Goal: Understand process/instructions: Learn how to perform a task or action

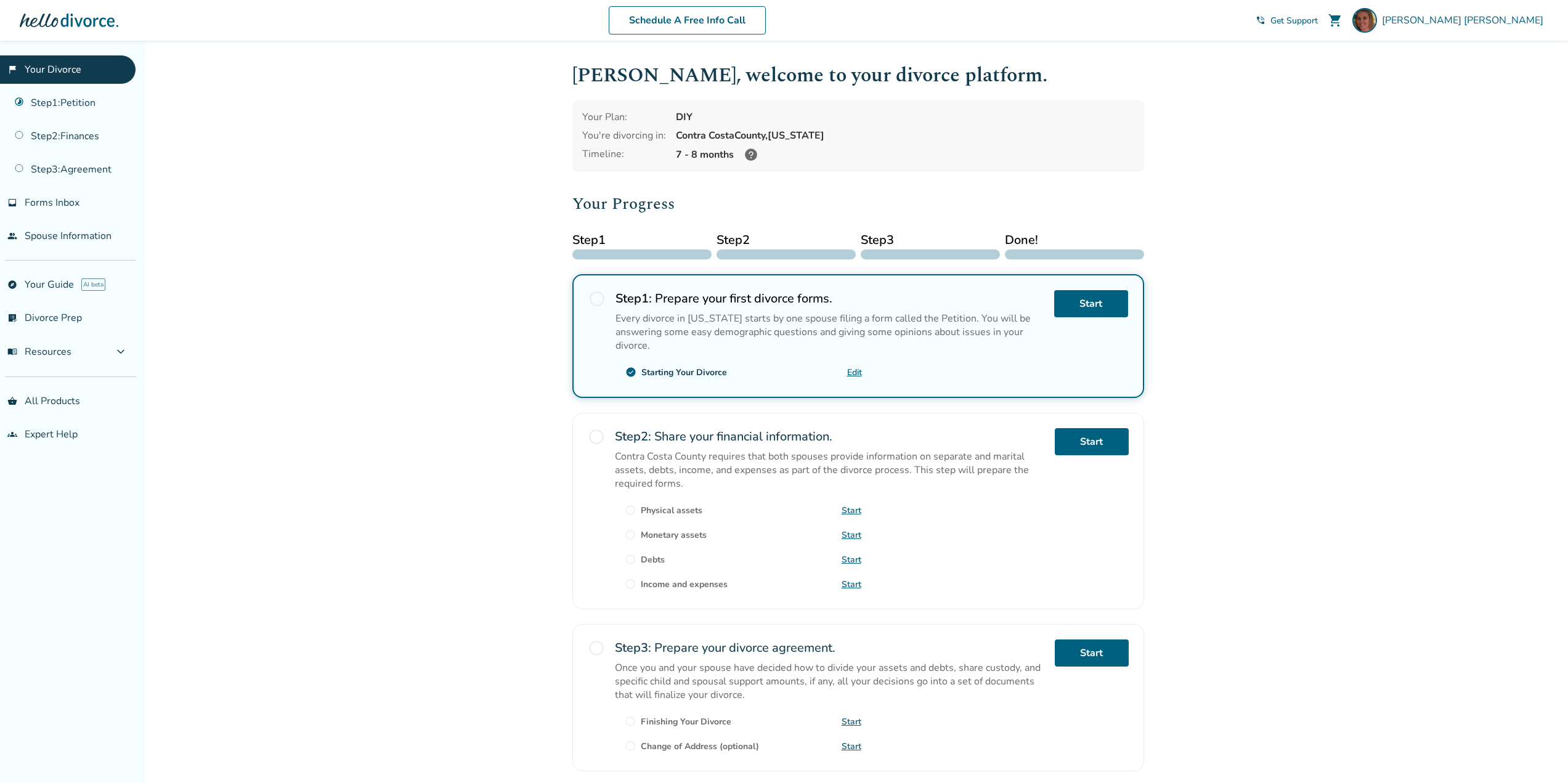
click at [597, 299] on span "radio_button_unchecked" at bounding box center [597, 299] width 17 height 17
click at [855, 370] on link "Edit" at bounding box center [854, 372] width 15 height 12
click at [63, 101] on link "Step 1 : Petition" at bounding box center [67, 103] width 135 height 29
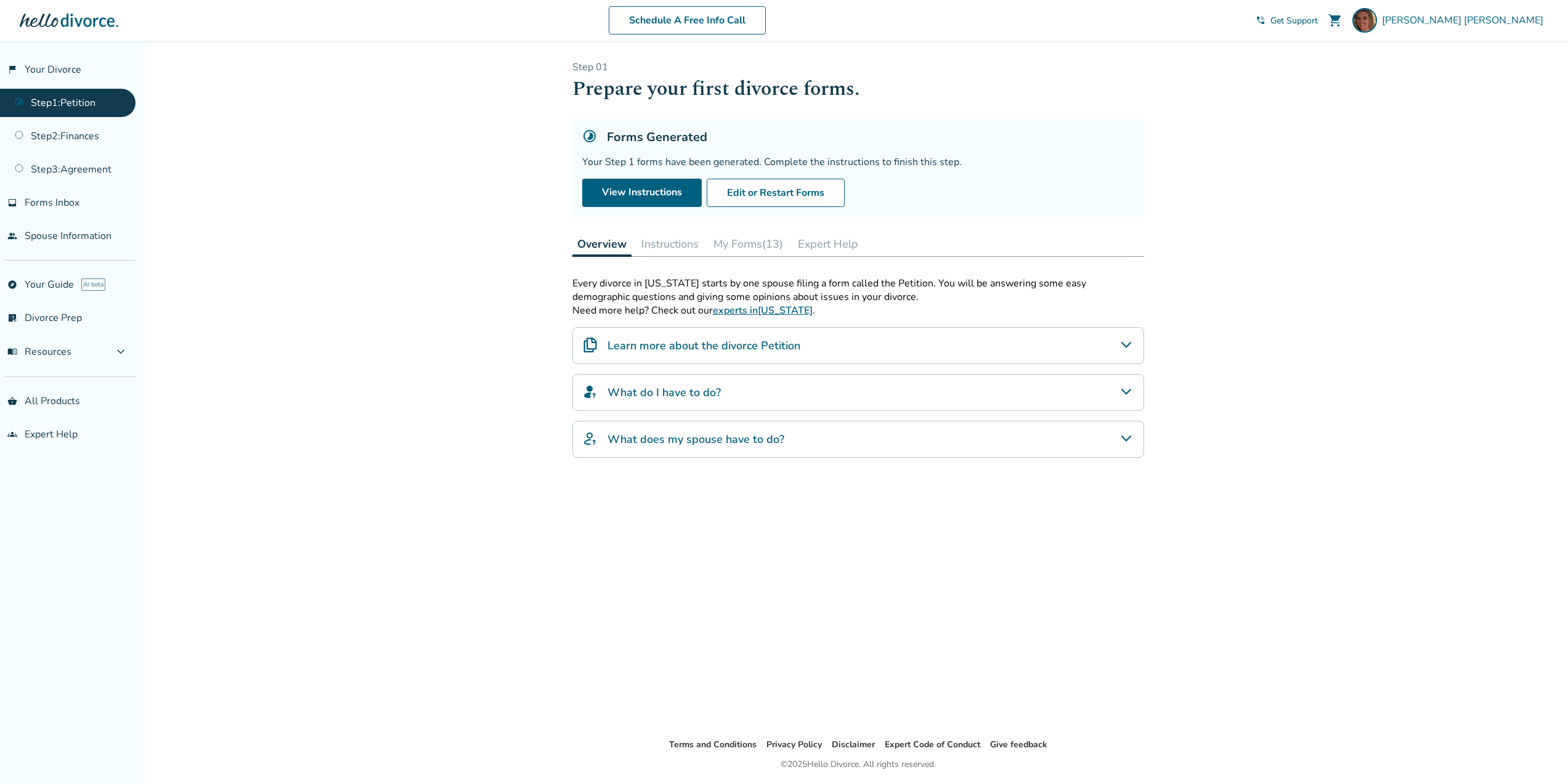
click at [656, 246] on button "Instructions" at bounding box center [669, 244] width 67 height 25
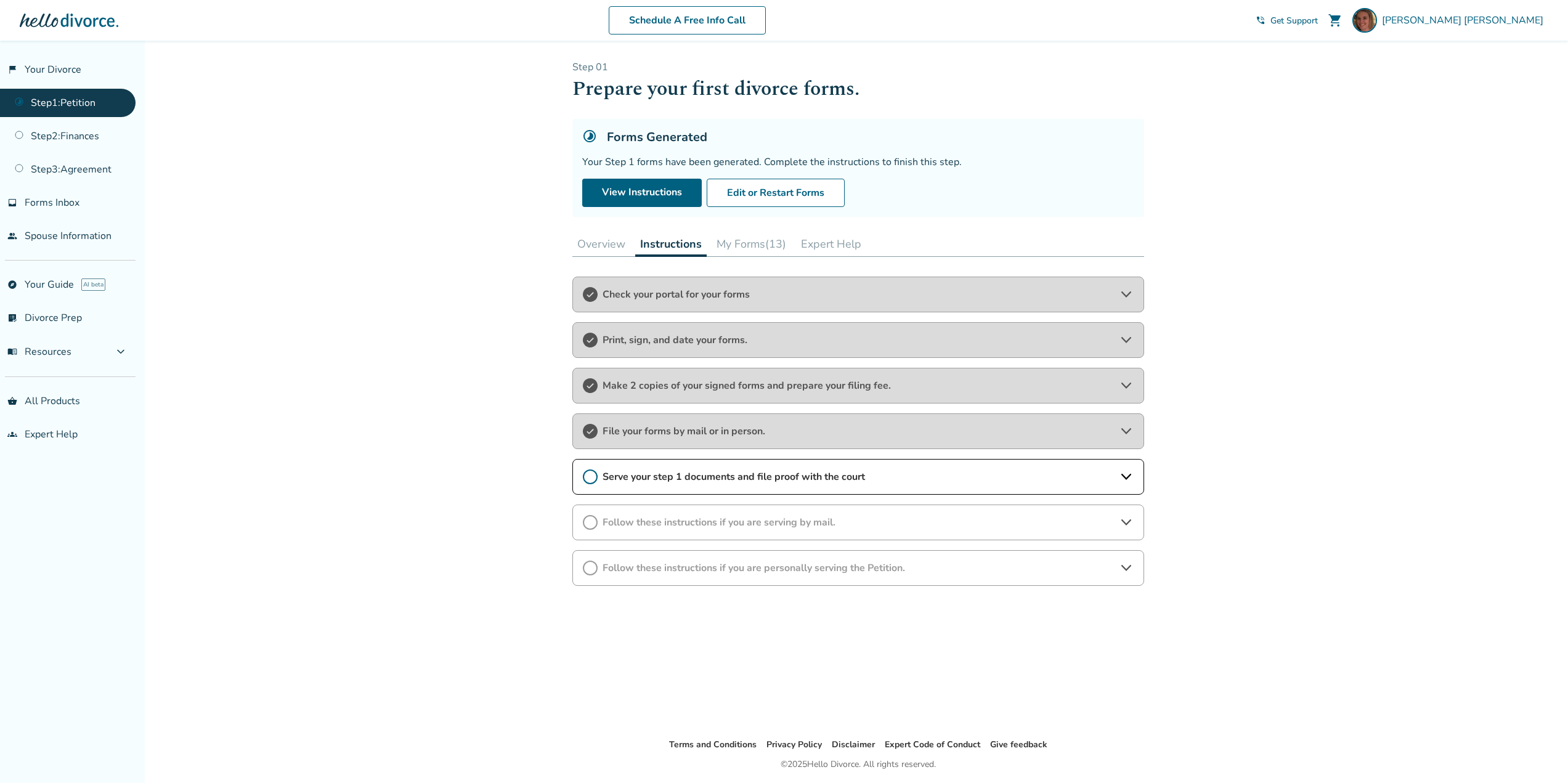
click at [1125, 473] on icon at bounding box center [1126, 477] width 15 height 15
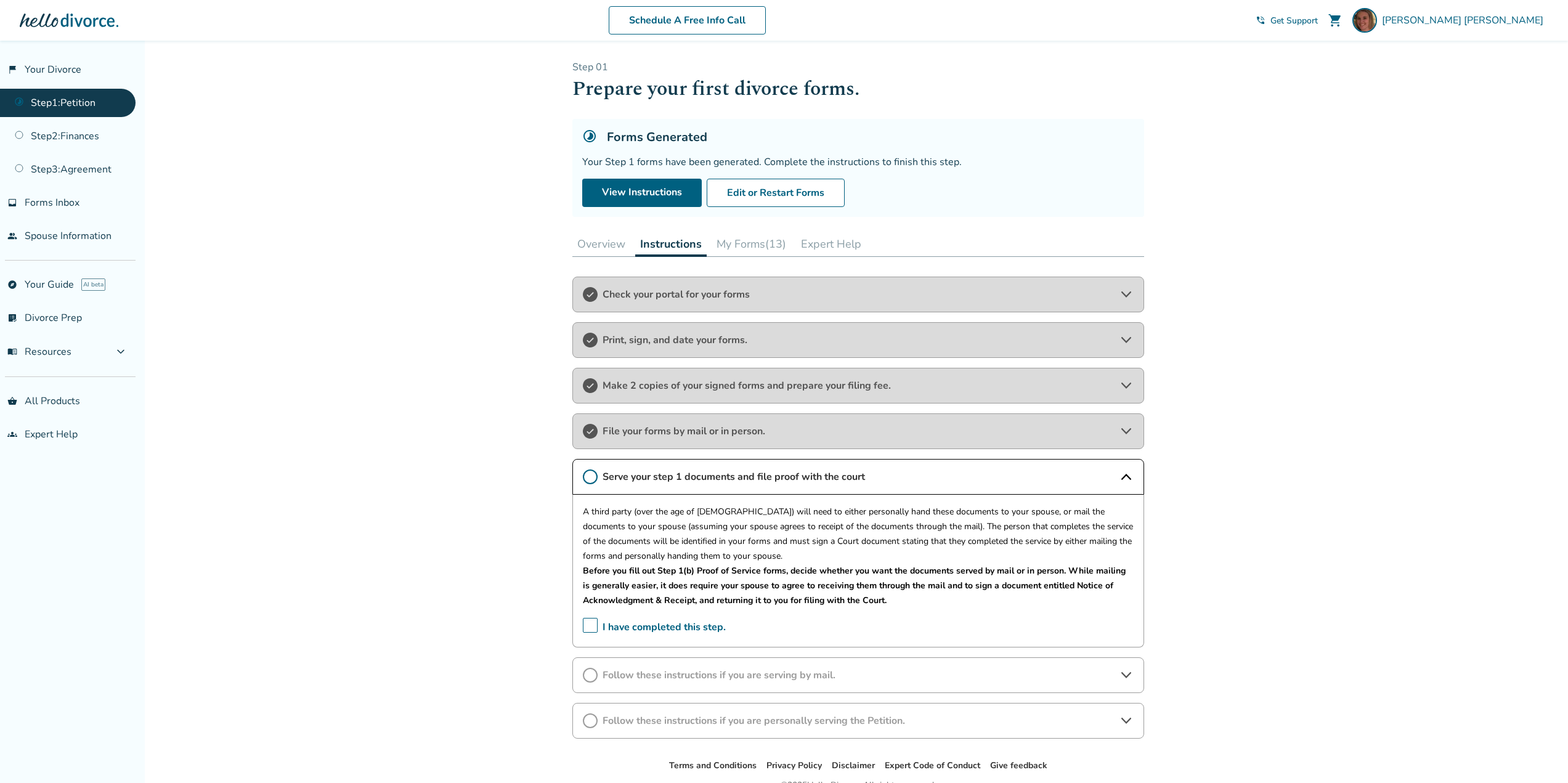
click at [717, 717] on span "Follow these instructions if you are personally serving the Petition." at bounding box center [858, 721] width 512 height 14
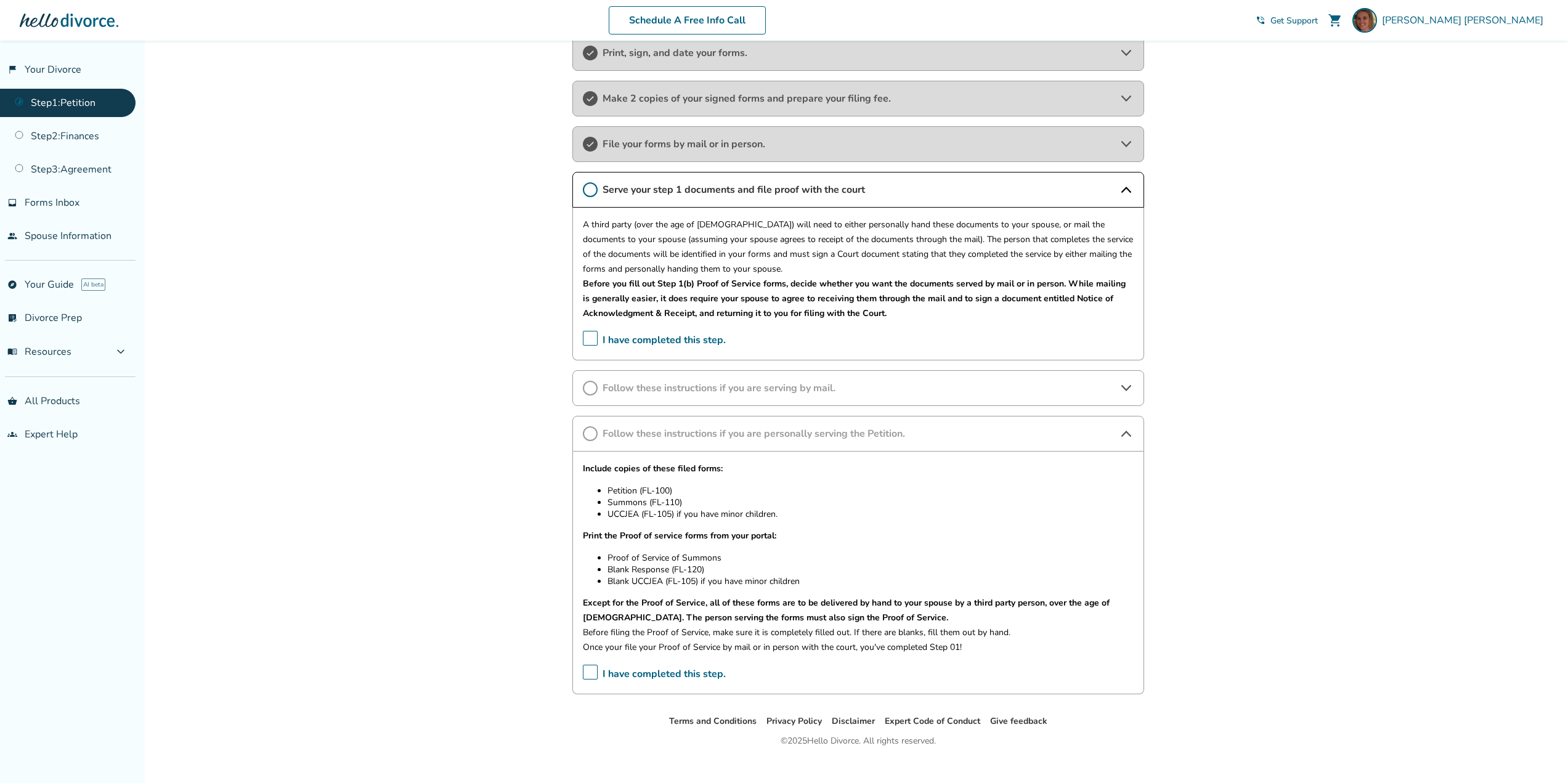
scroll to position [304, 0]
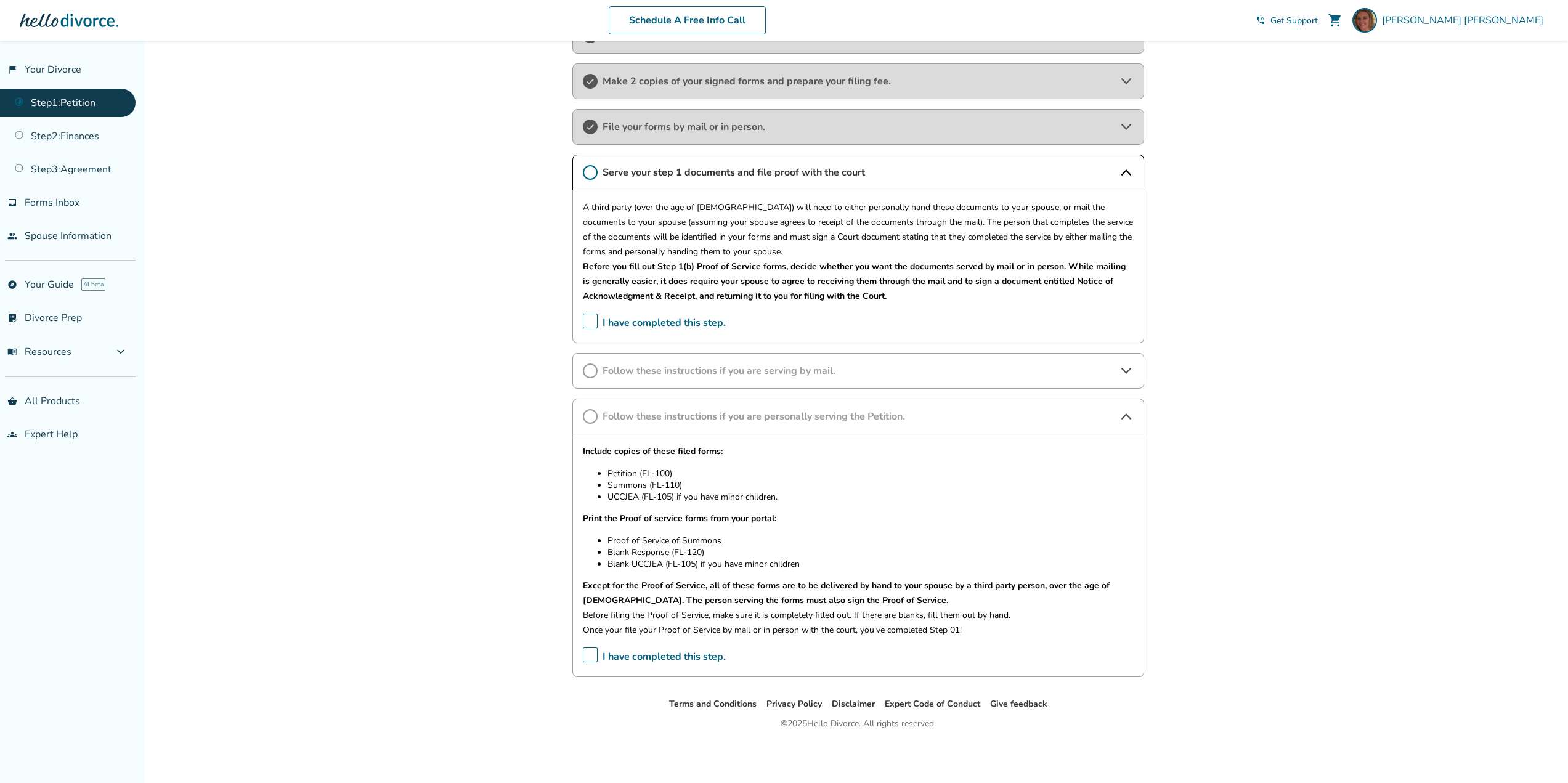
click at [586, 656] on span "I have completed this step." at bounding box center [654, 657] width 143 height 19
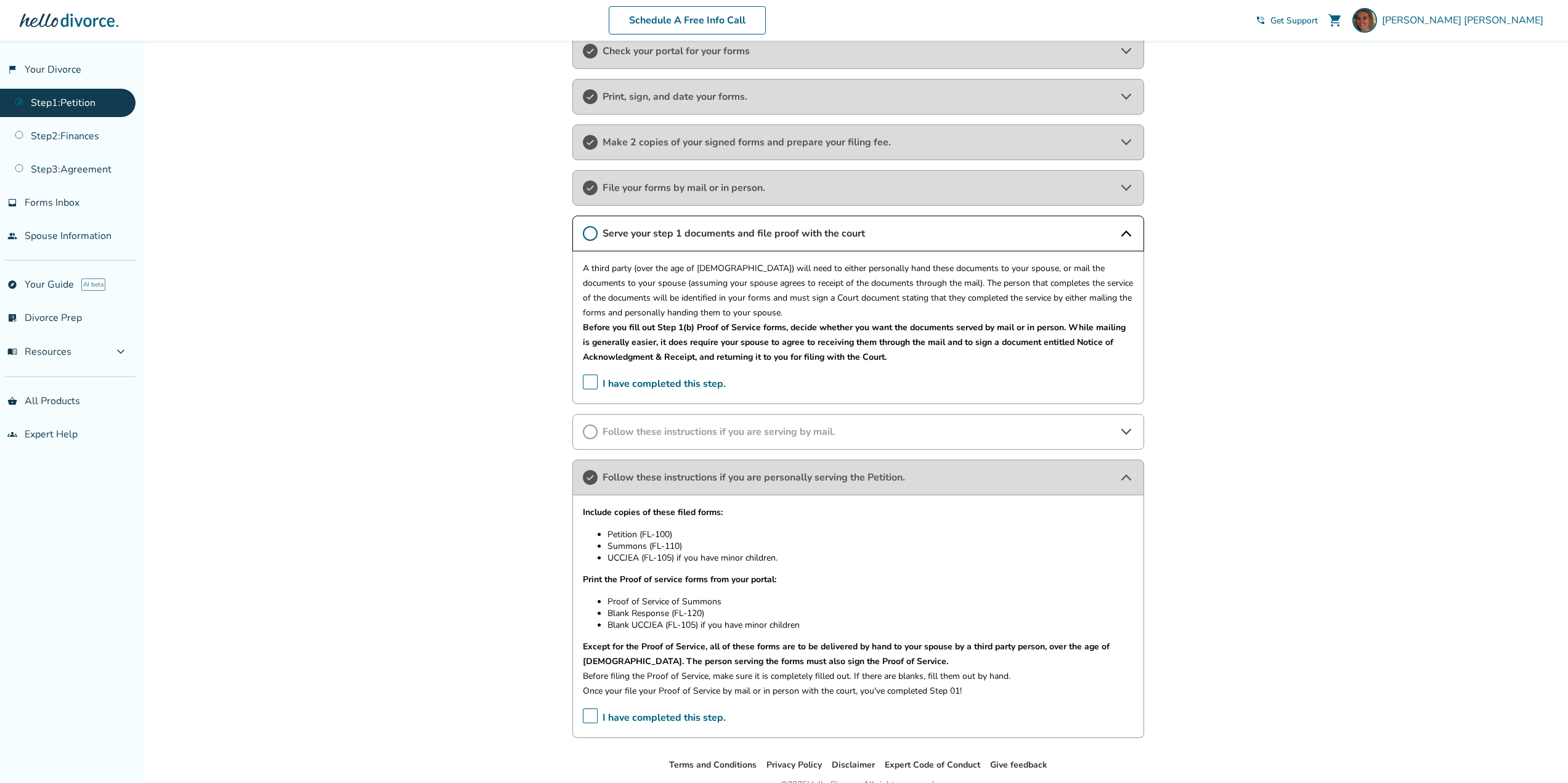
scroll to position [246, 0]
click at [586, 228] on icon at bounding box center [590, 230] width 15 height 15
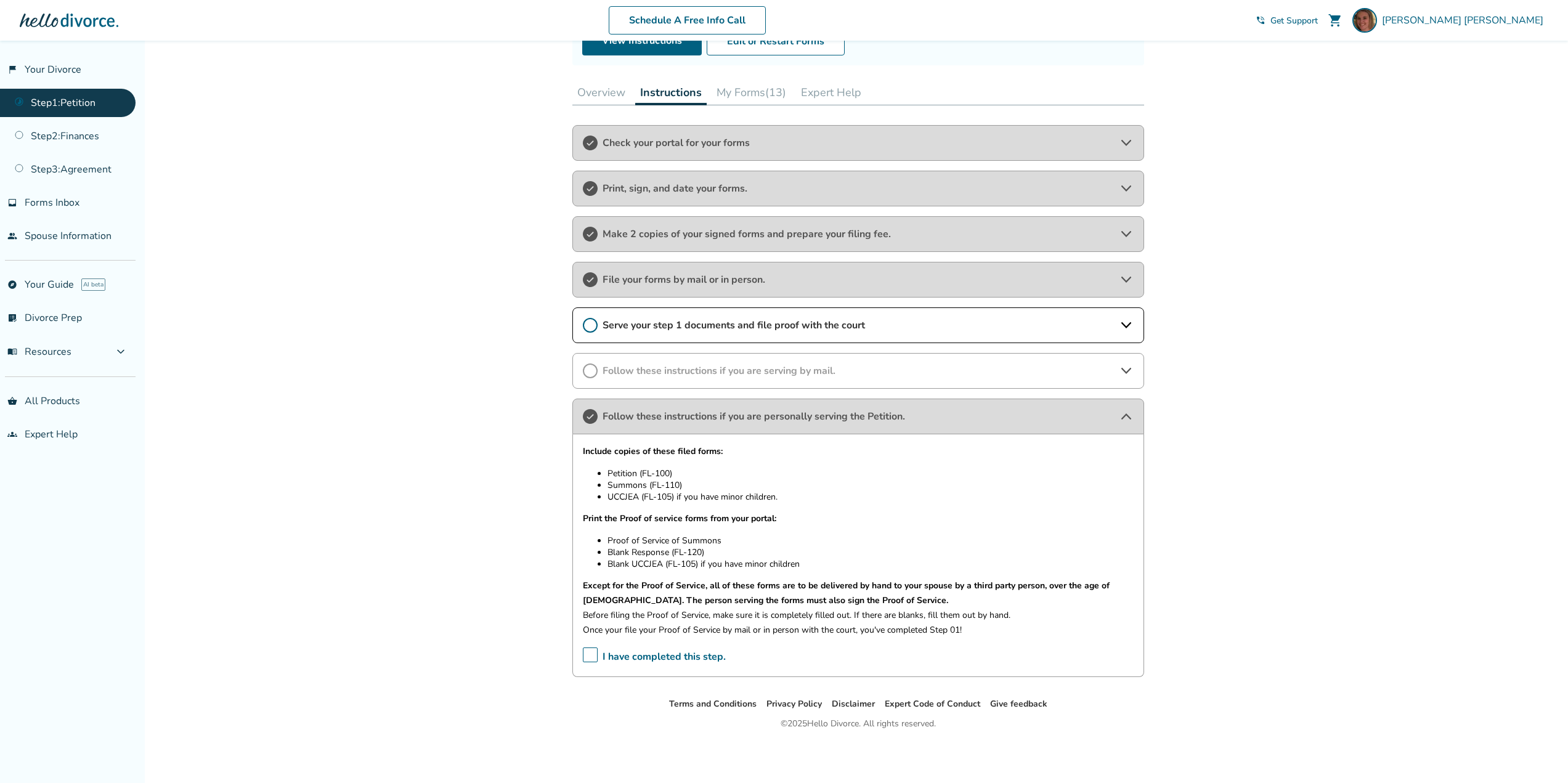
scroll to position [152, 0]
click at [1127, 321] on icon at bounding box center [1126, 325] width 15 height 15
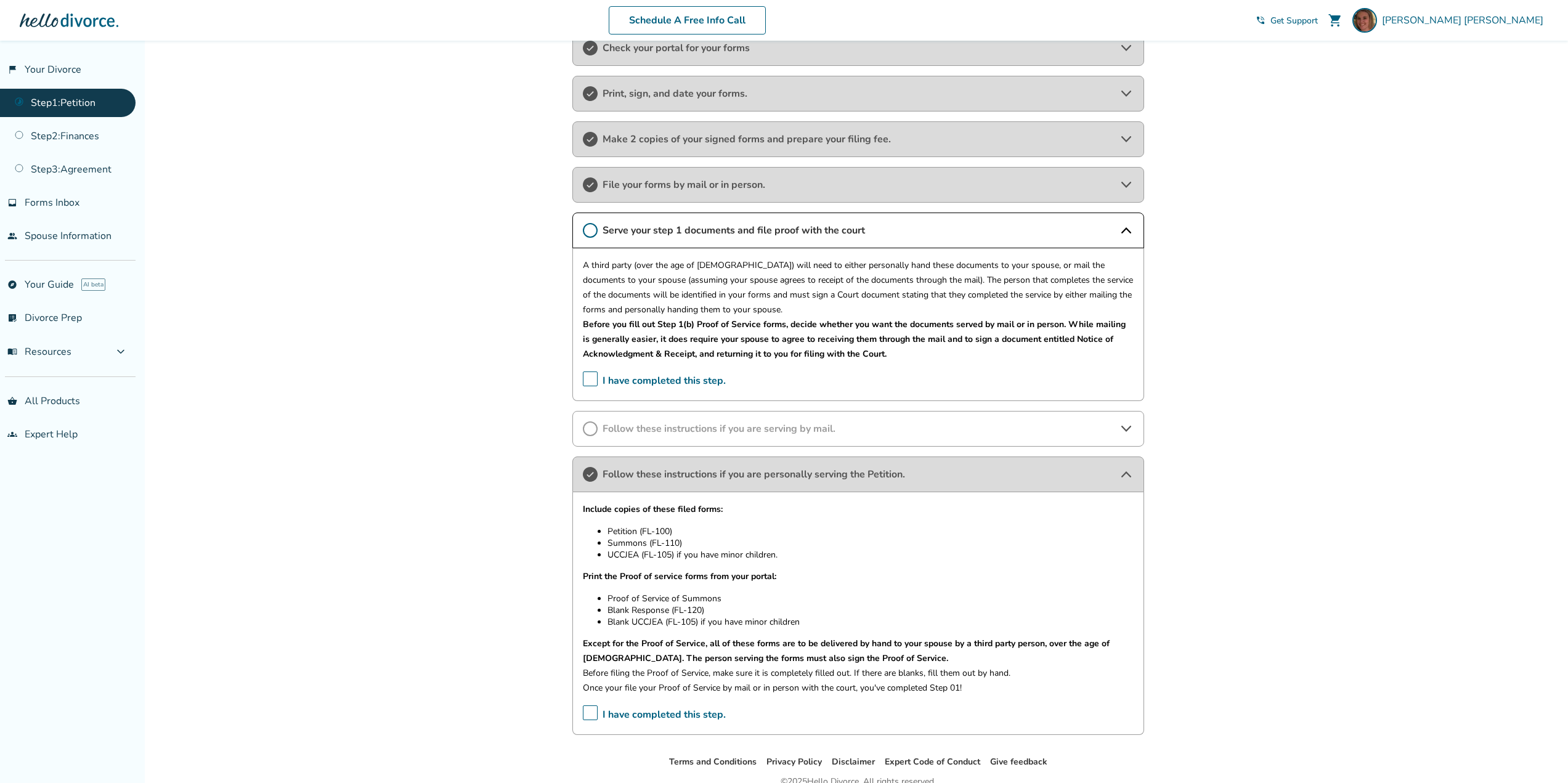
click at [588, 474] on icon at bounding box center [590, 474] width 15 height 15
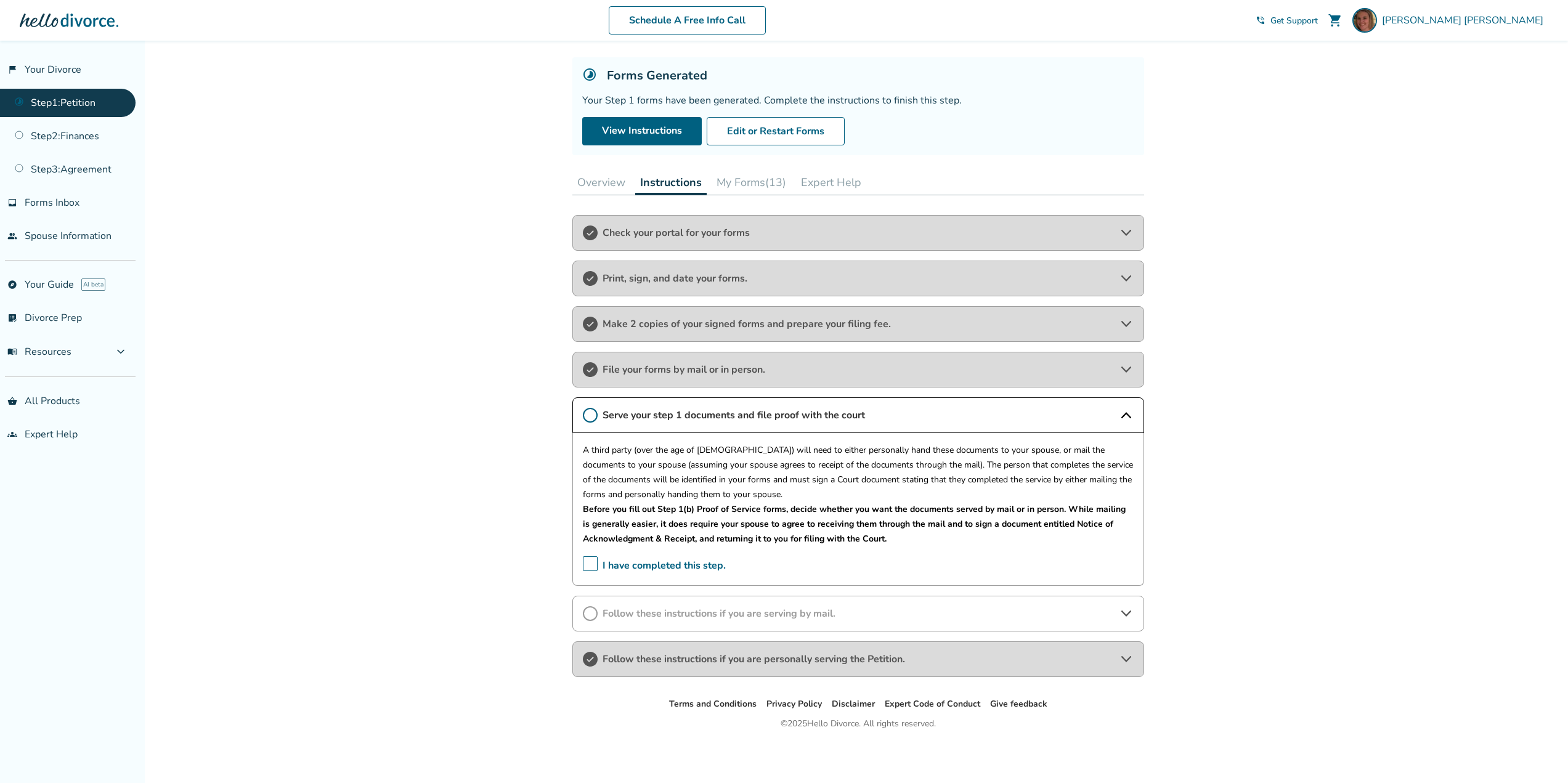
click at [591, 563] on span "I have completed this step." at bounding box center [654, 566] width 143 height 19
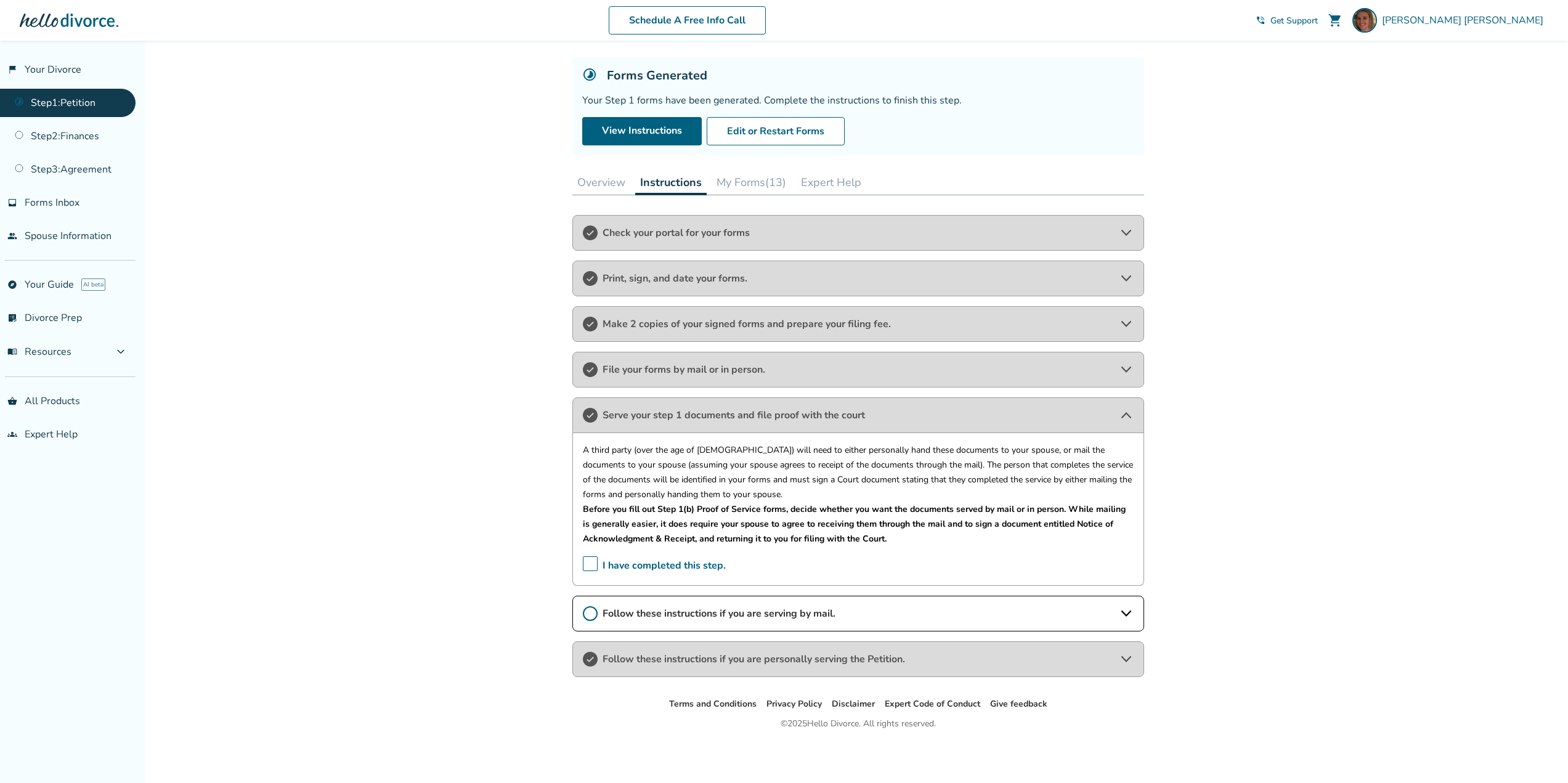
click at [588, 659] on icon at bounding box center [590, 658] width 15 height 15
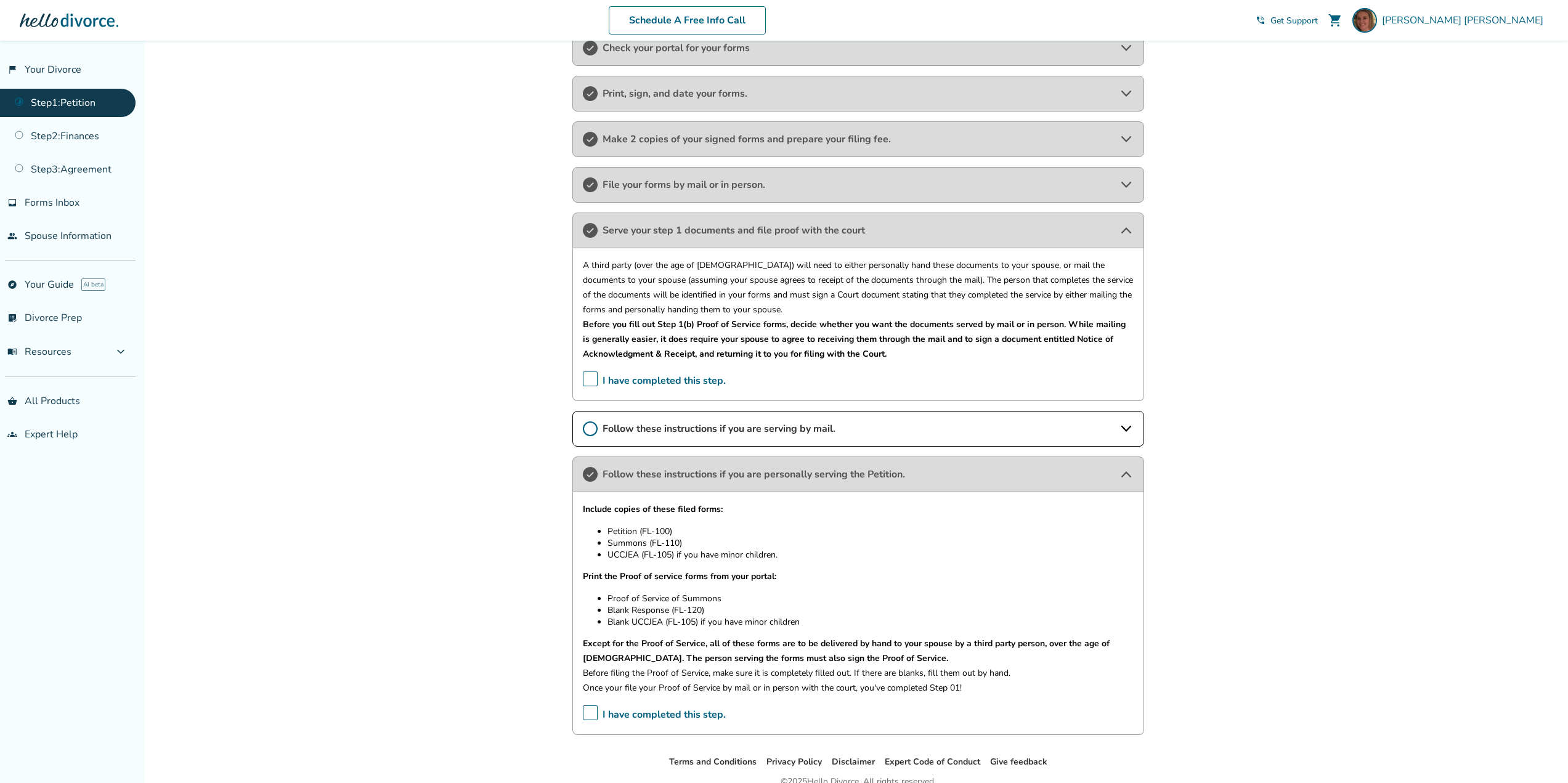
click at [591, 714] on span "I have completed this step." at bounding box center [654, 715] width 143 height 19
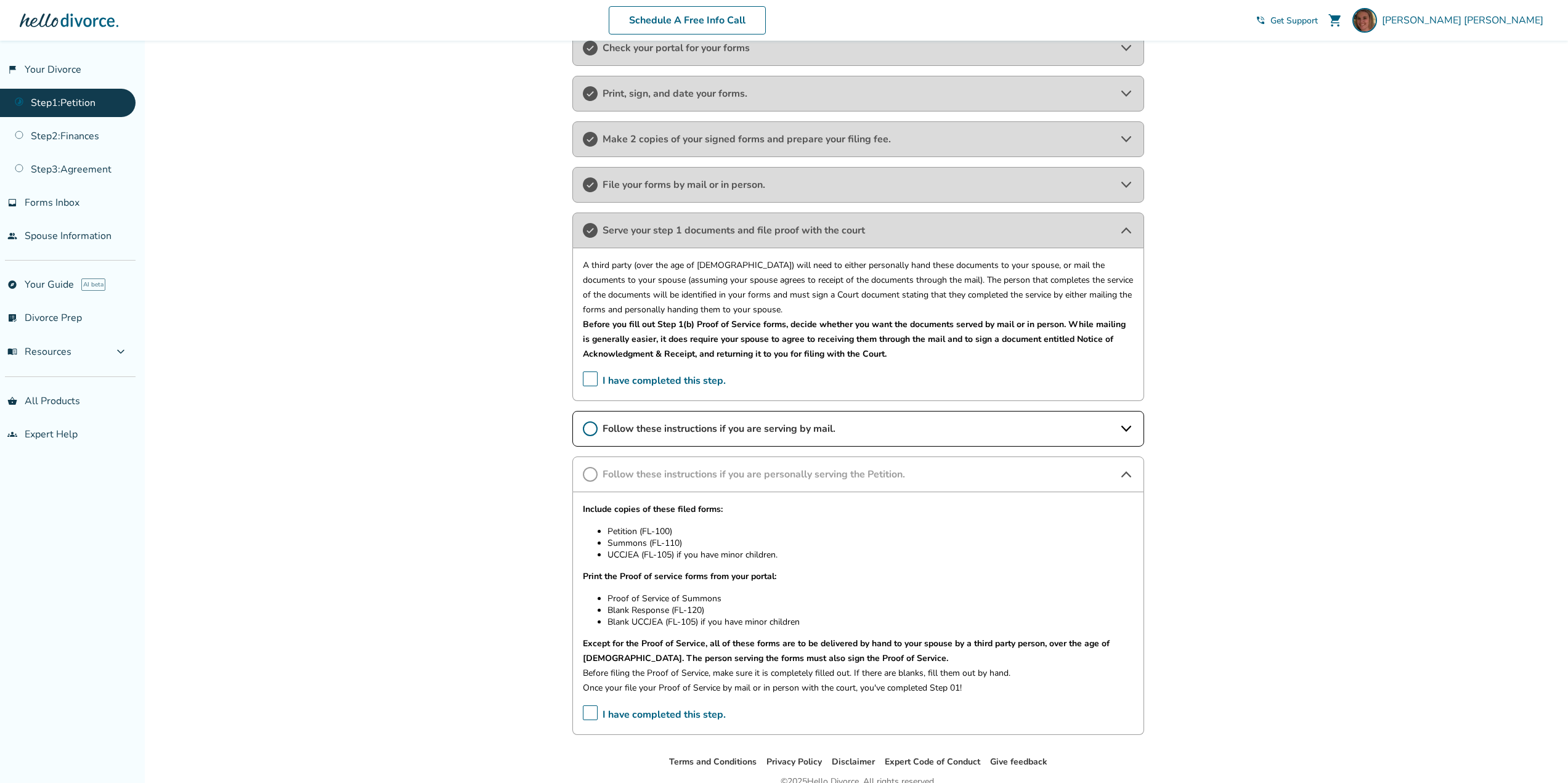
click at [593, 714] on span "I have completed this step." at bounding box center [654, 715] width 143 height 19
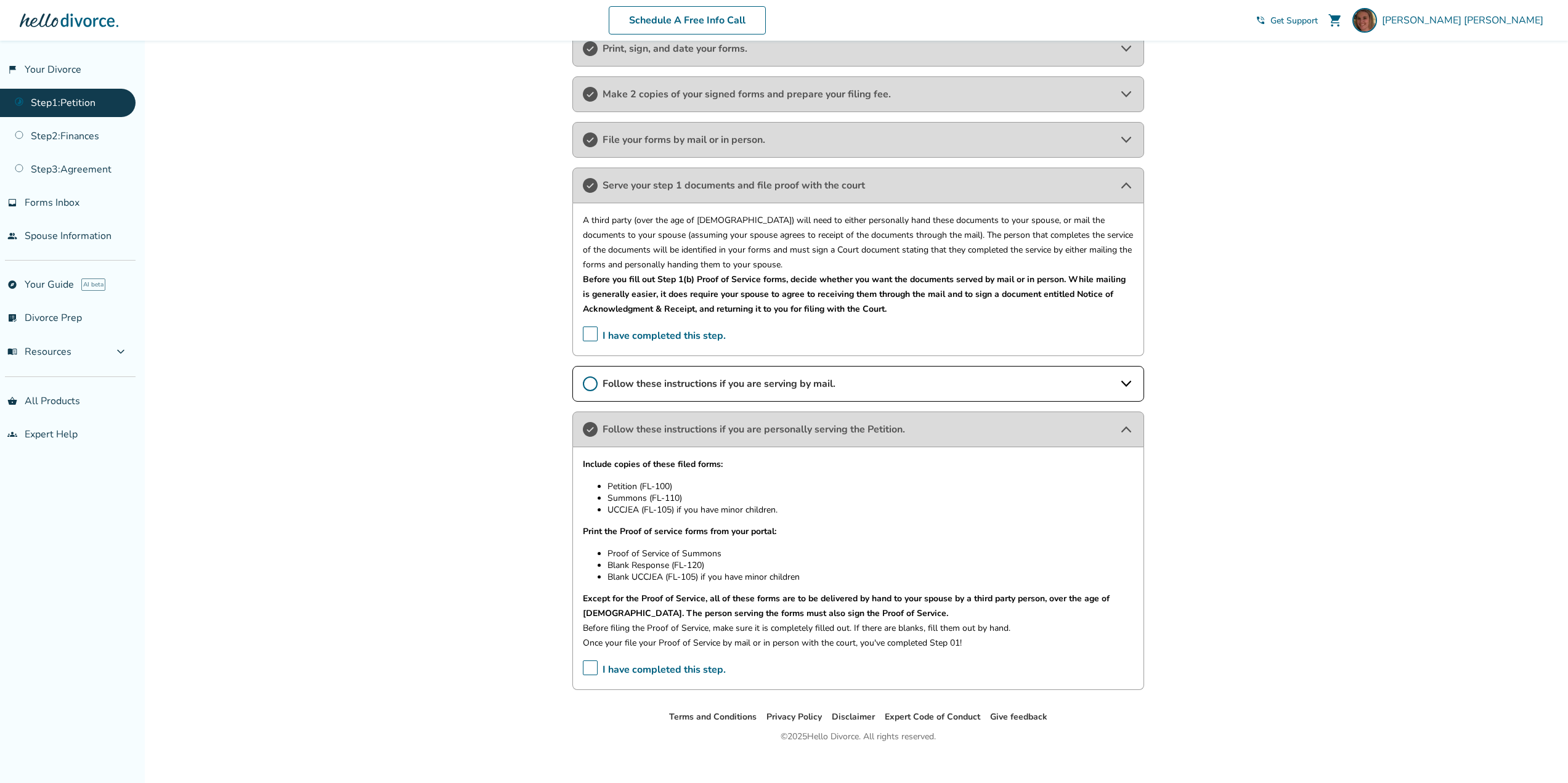
scroll to position [304, 0]
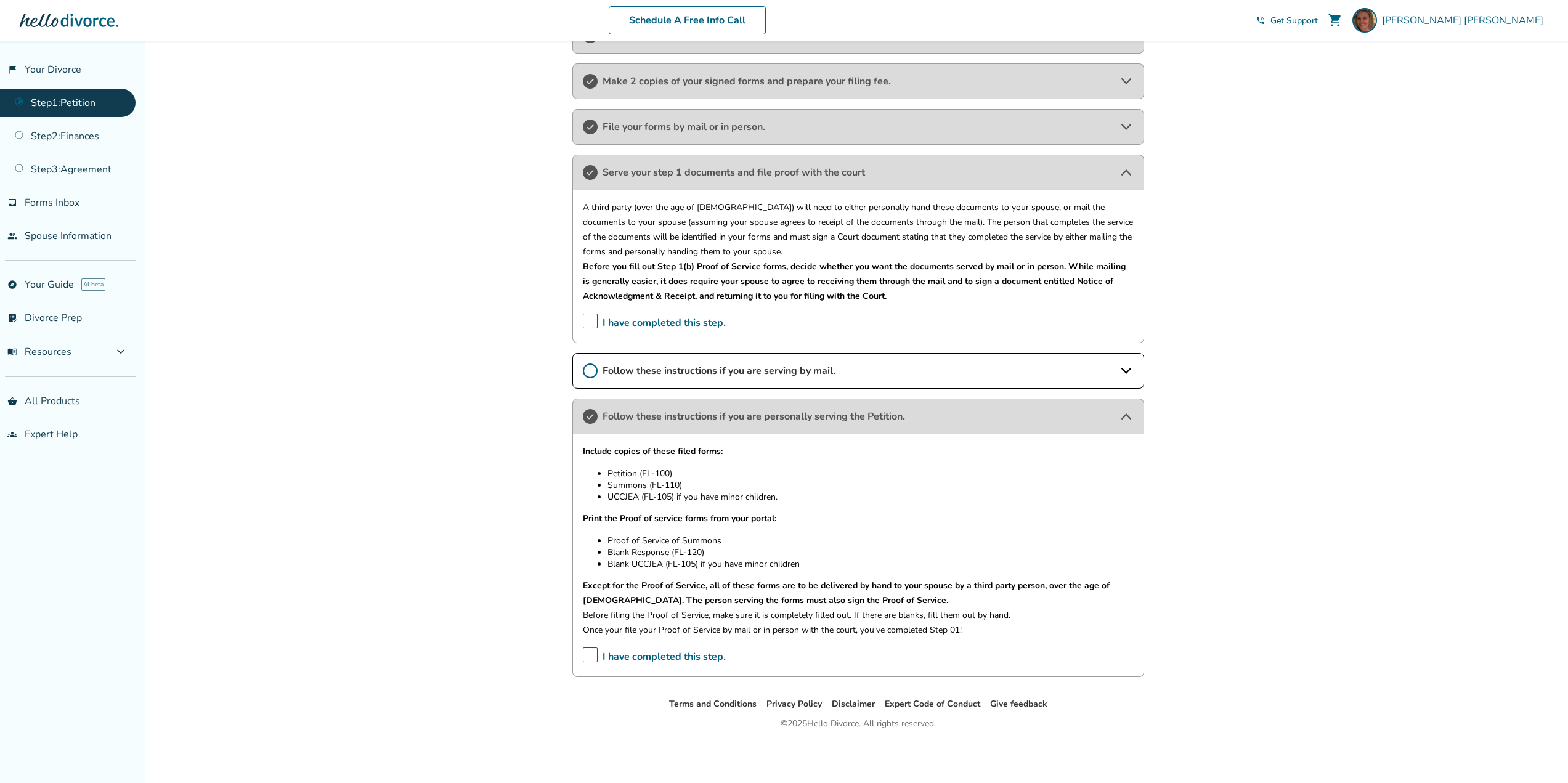
click at [1125, 416] on icon at bounding box center [1126, 416] width 10 height 6
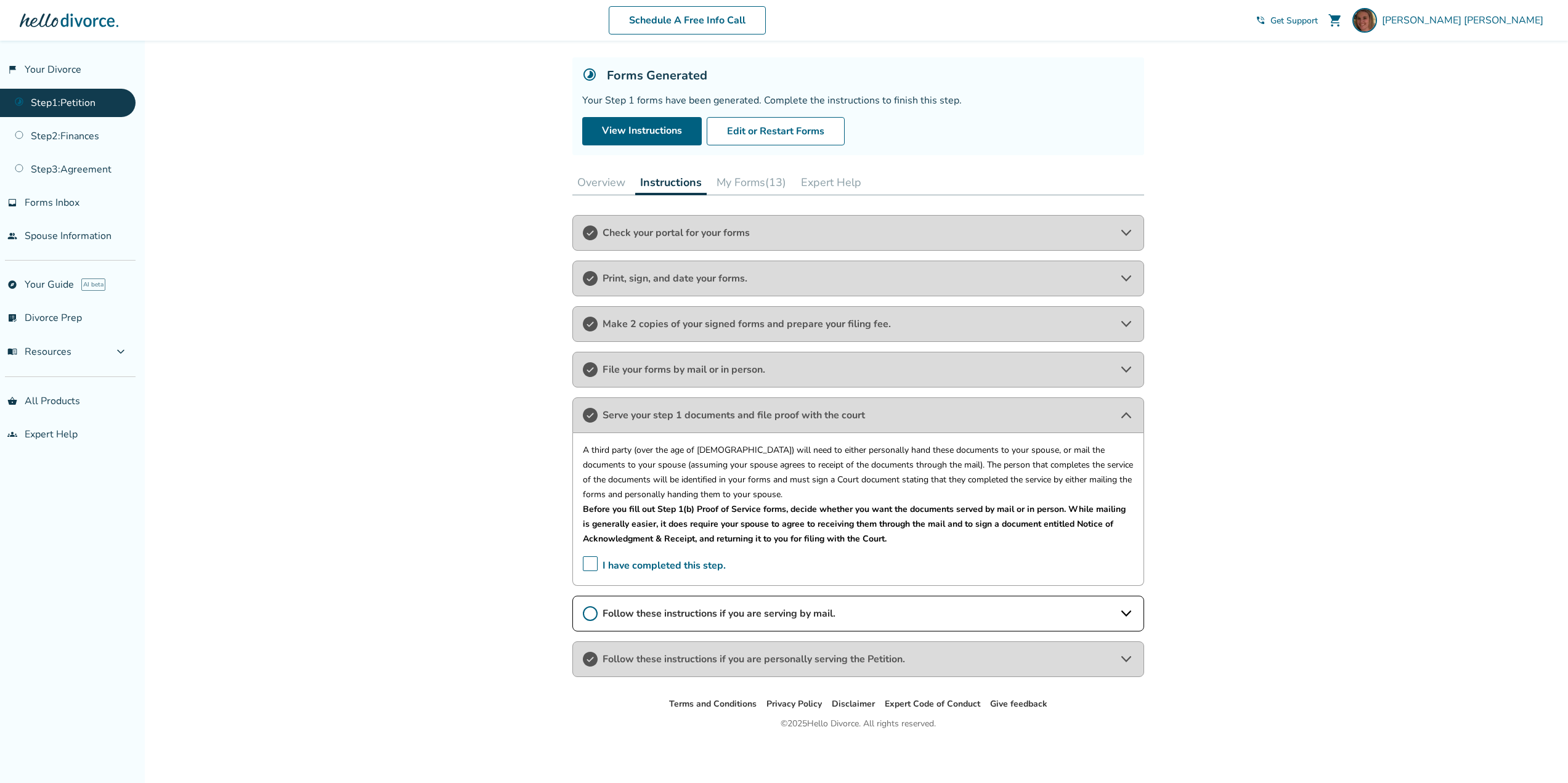
scroll to position [62, 0]
click at [587, 558] on span "I have completed this step." at bounding box center [654, 566] width 143 height 19
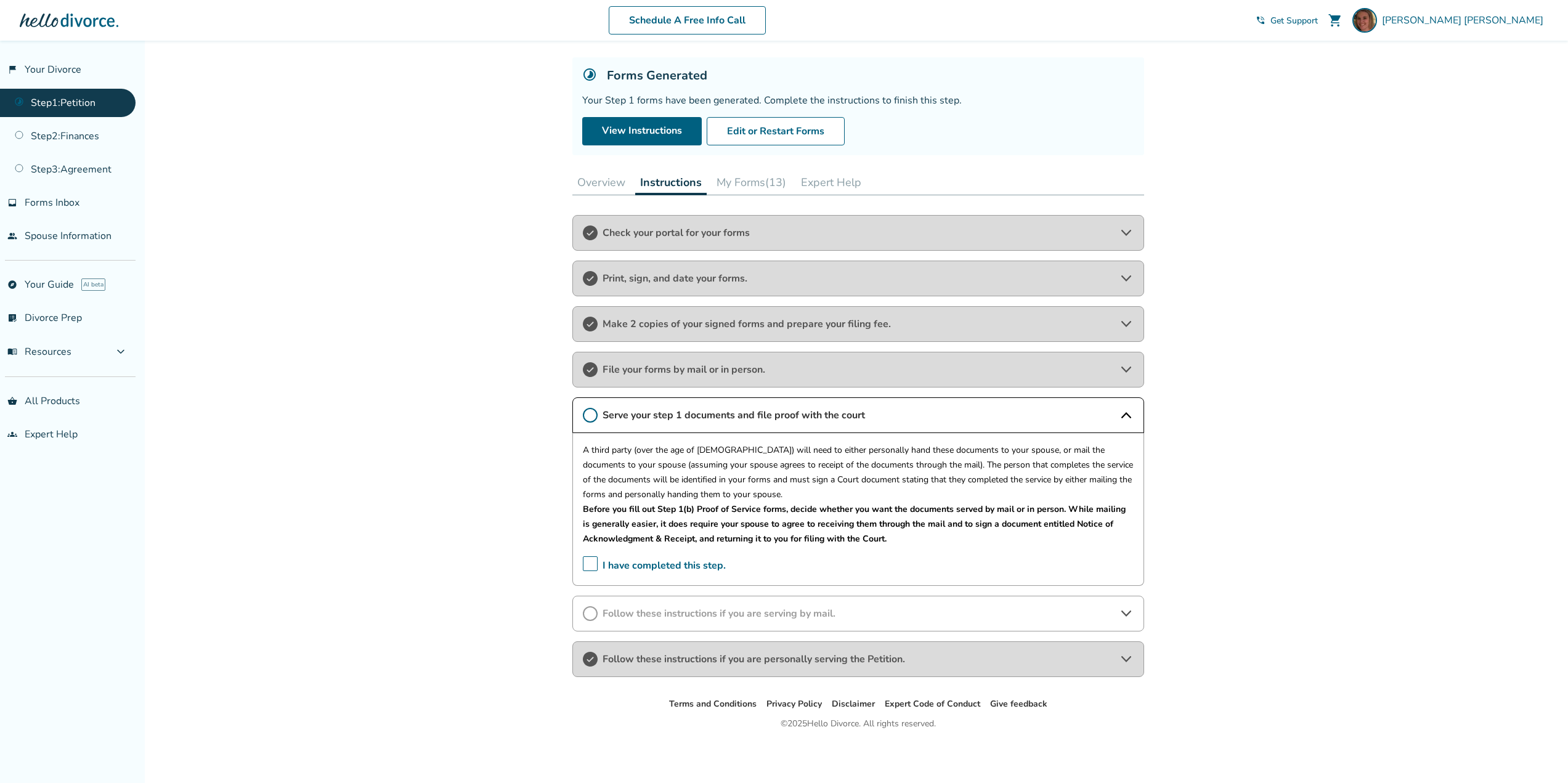
click at [589, 563] on span "I have completed this step." at bounding box center [654, 566] width 143 height 19
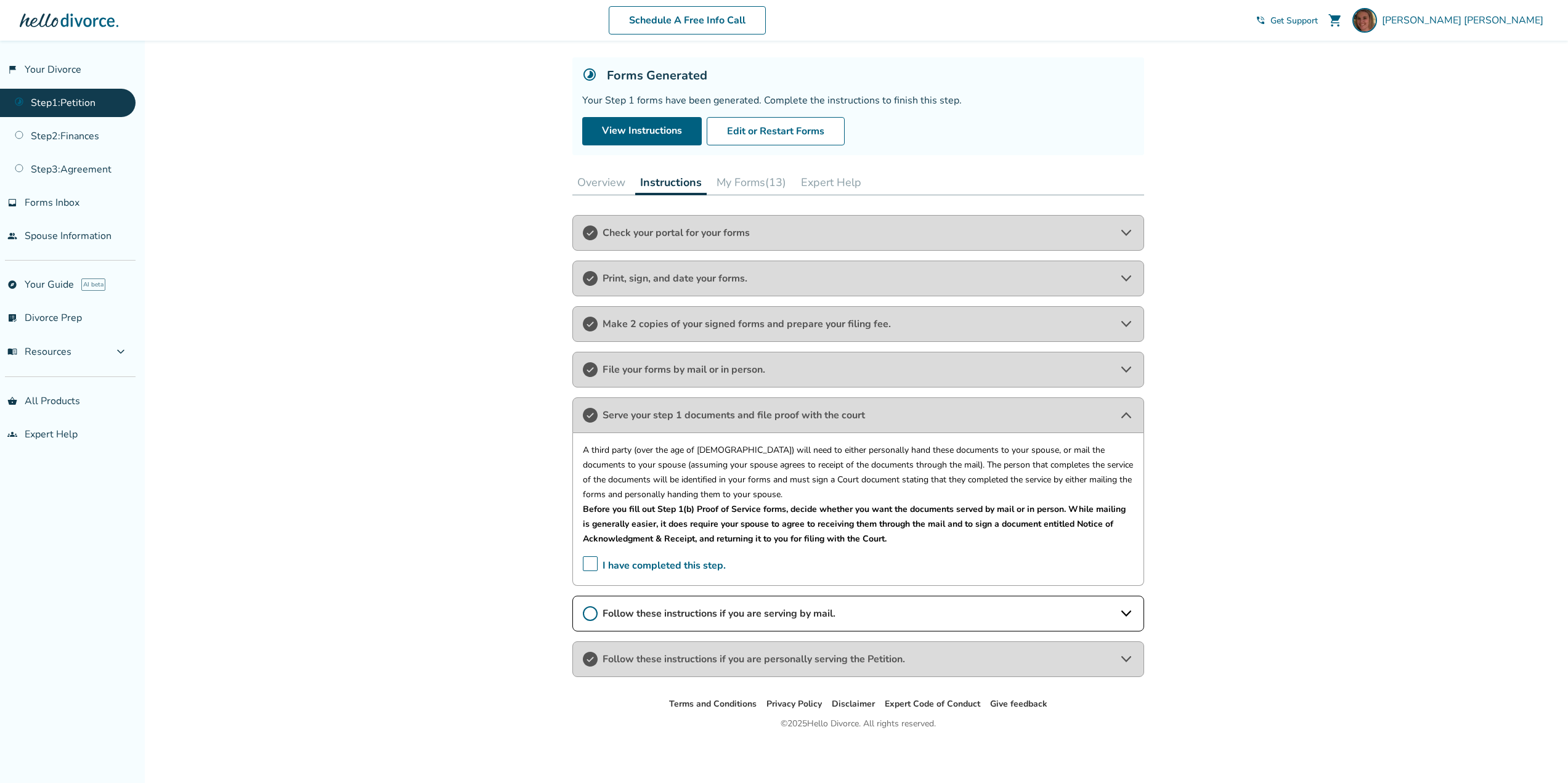
click at [583, 609] on icon at bounding box center [590, 613] width 15 height 15
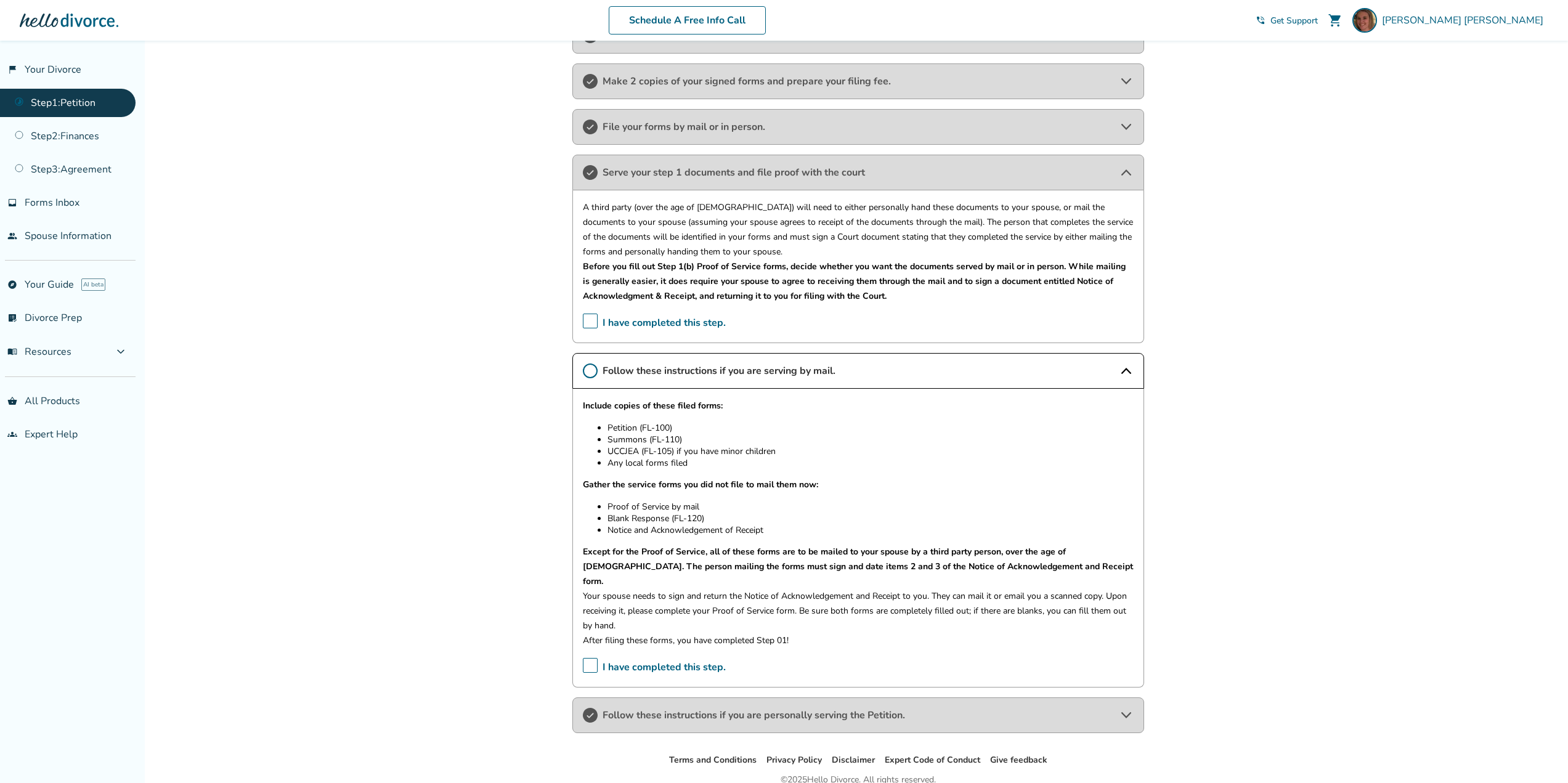
click at [594, 658] on span "I have completed this step." at bounding box center [654, 667] width 143 height 19
click at [585, 367] on circle at bounding box center [591, 371] width 14 height 14
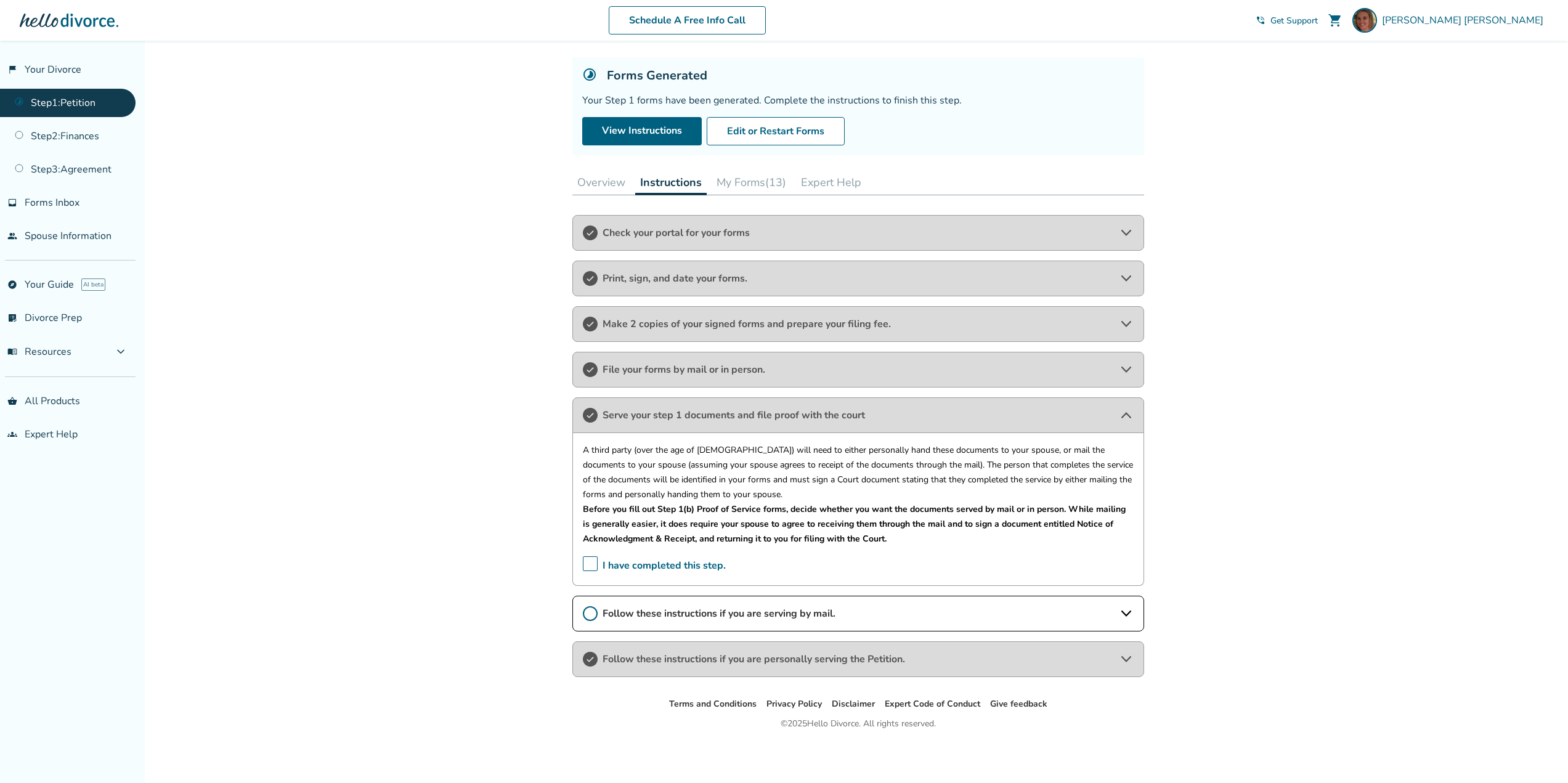
scroll to position [62, 0]
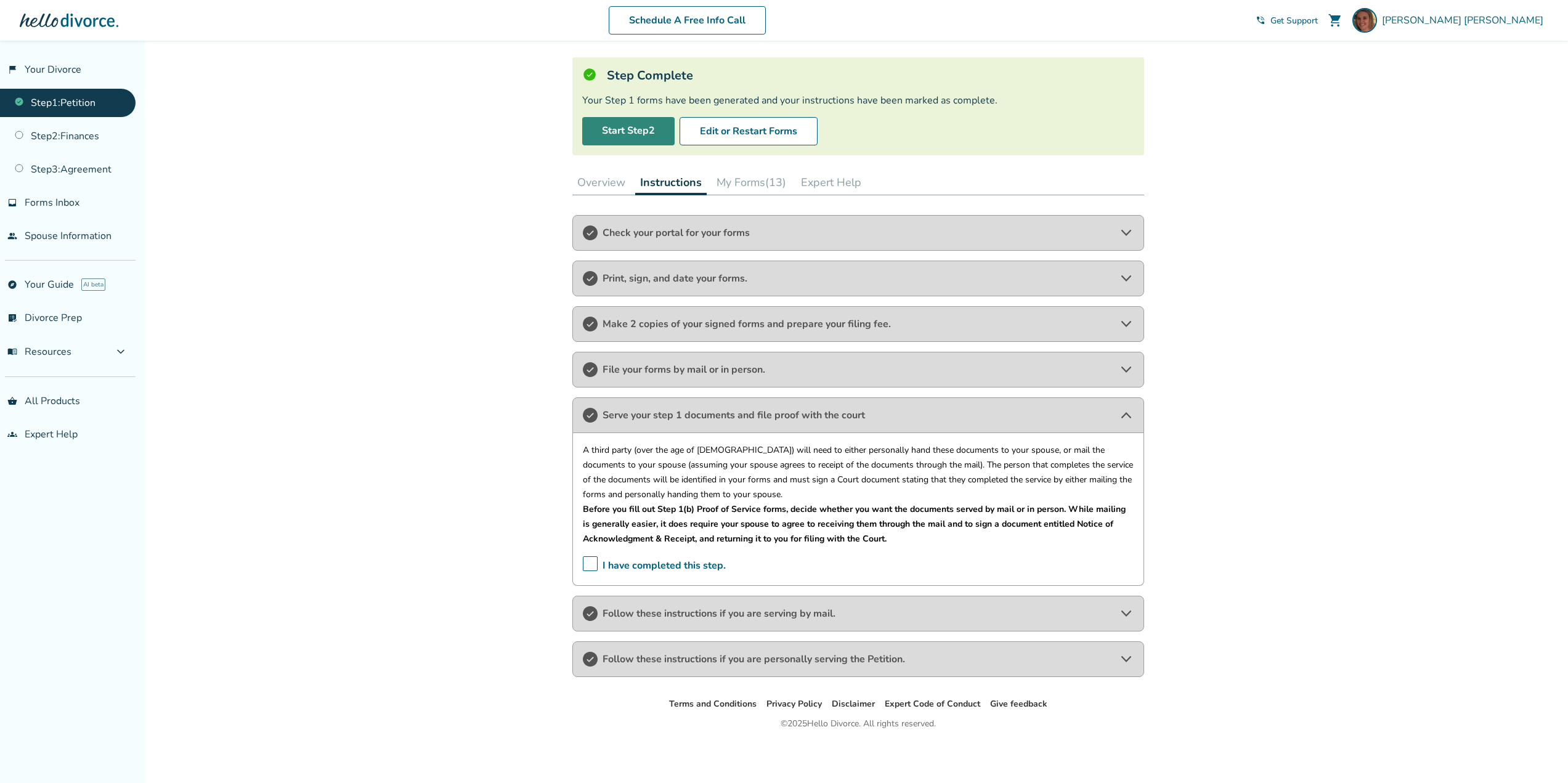
click at [614, 122] on link "Start Step 2" at bounding box center [628, 131] width 92 height 29
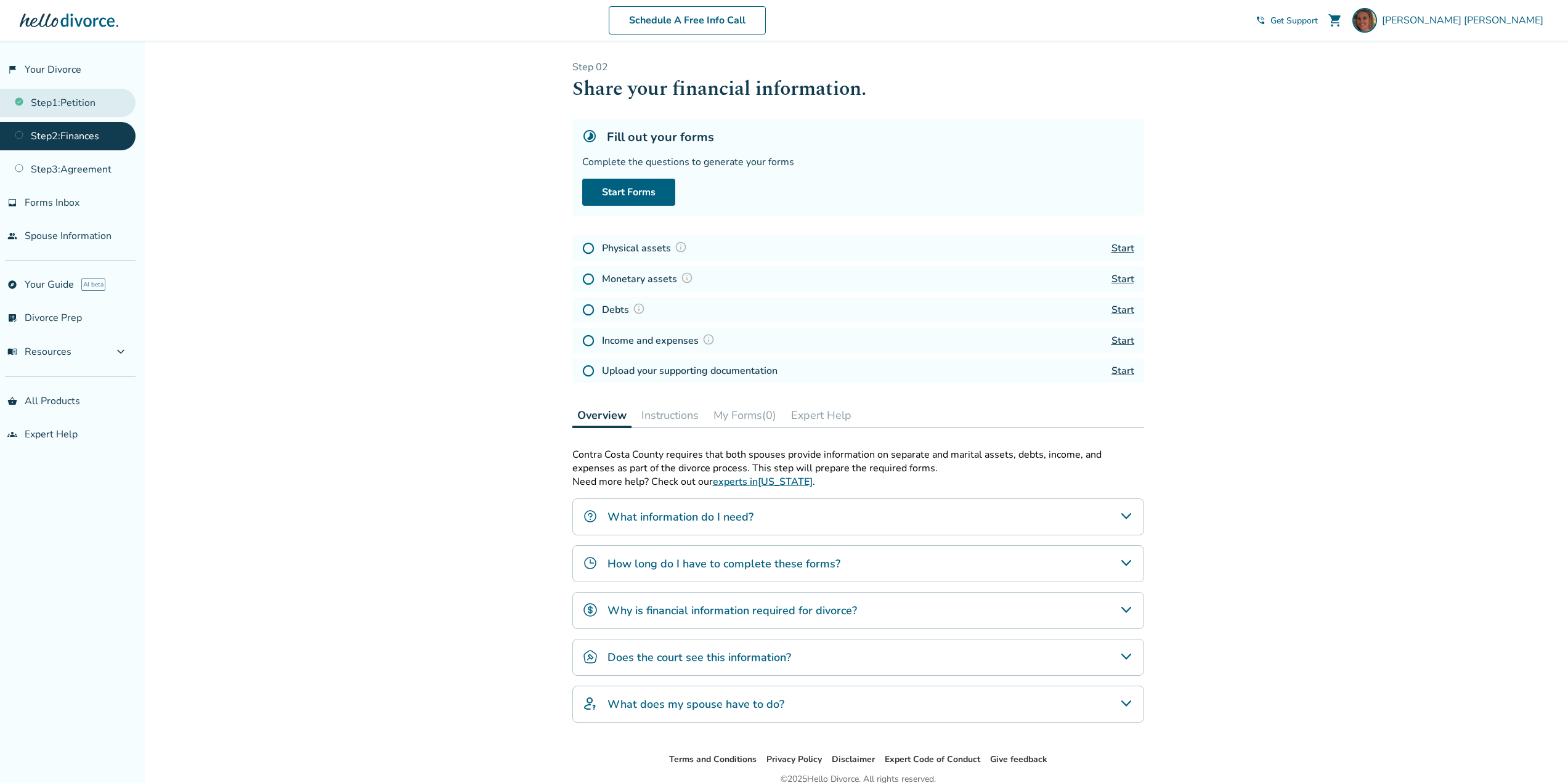
click at [56, 102] on link "Step 1 : Petition" at bounding box center [67, 103] width 135 height 29
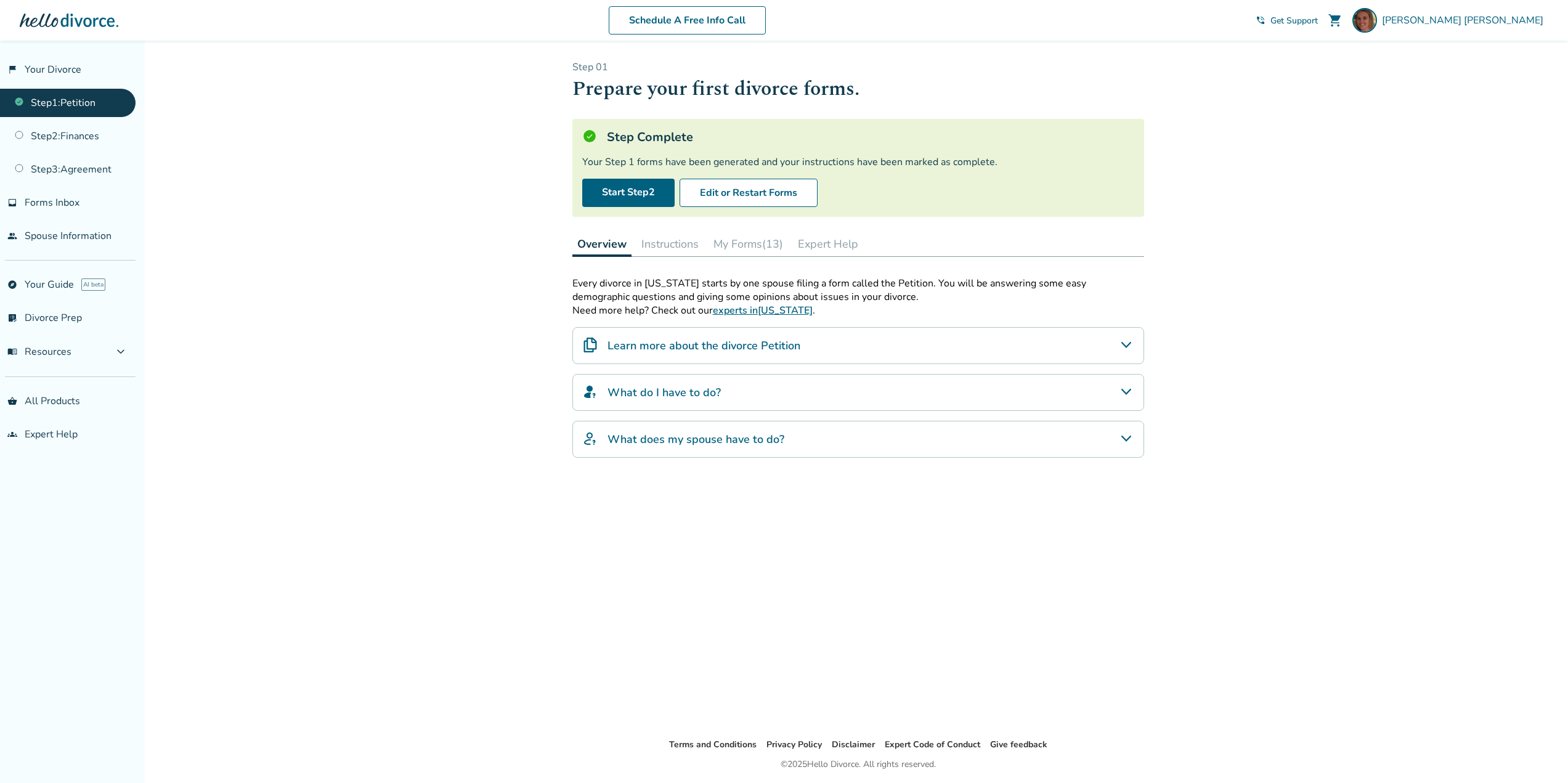
click at [676, 395] on h4 "What do I have to do?" at bounding box center [664, 392] width 113 height 16
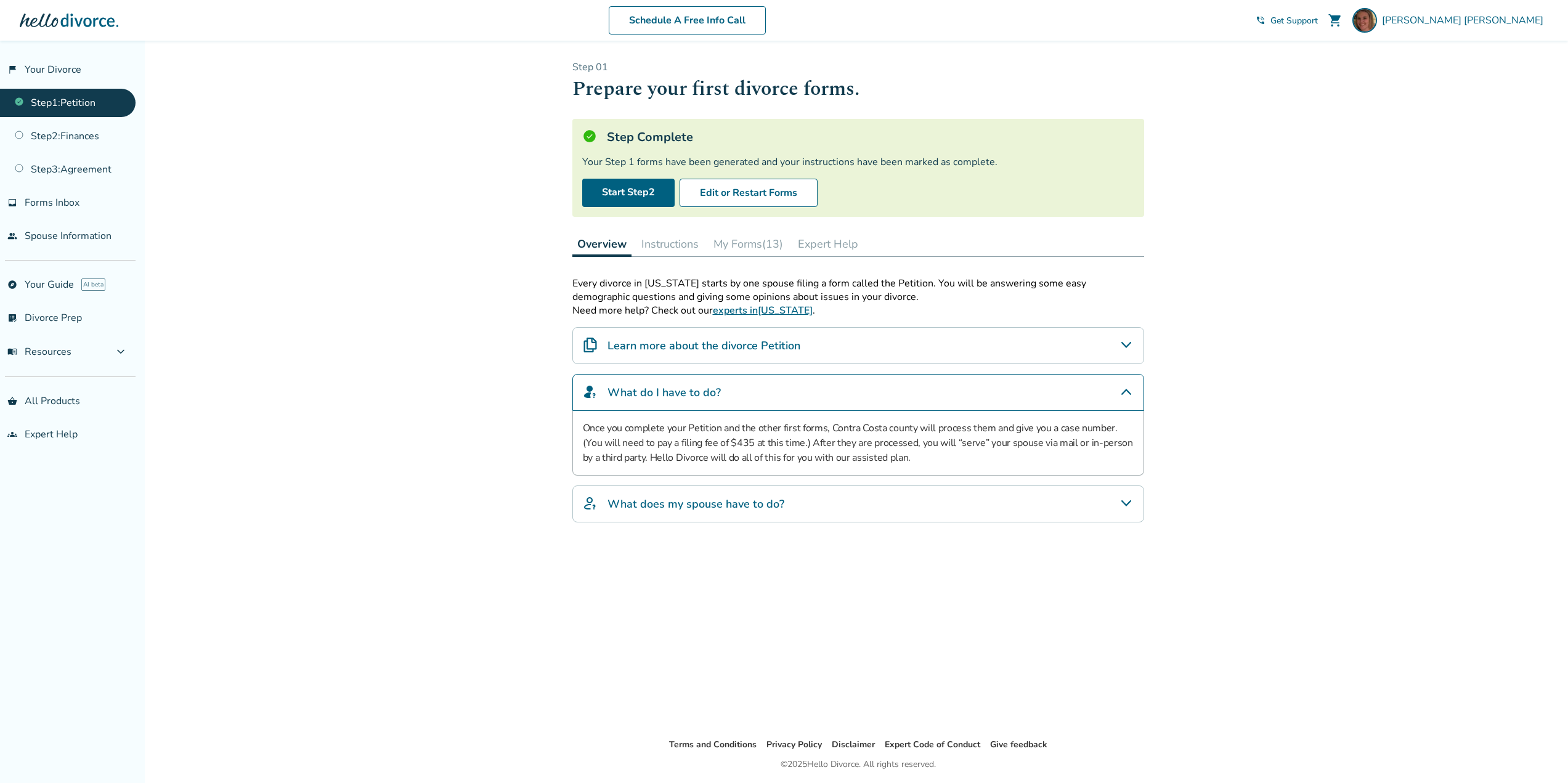
click at [1012, 500] on div "What does my spouse have to do?" at bounding box center [858, 504] width 572 height 37
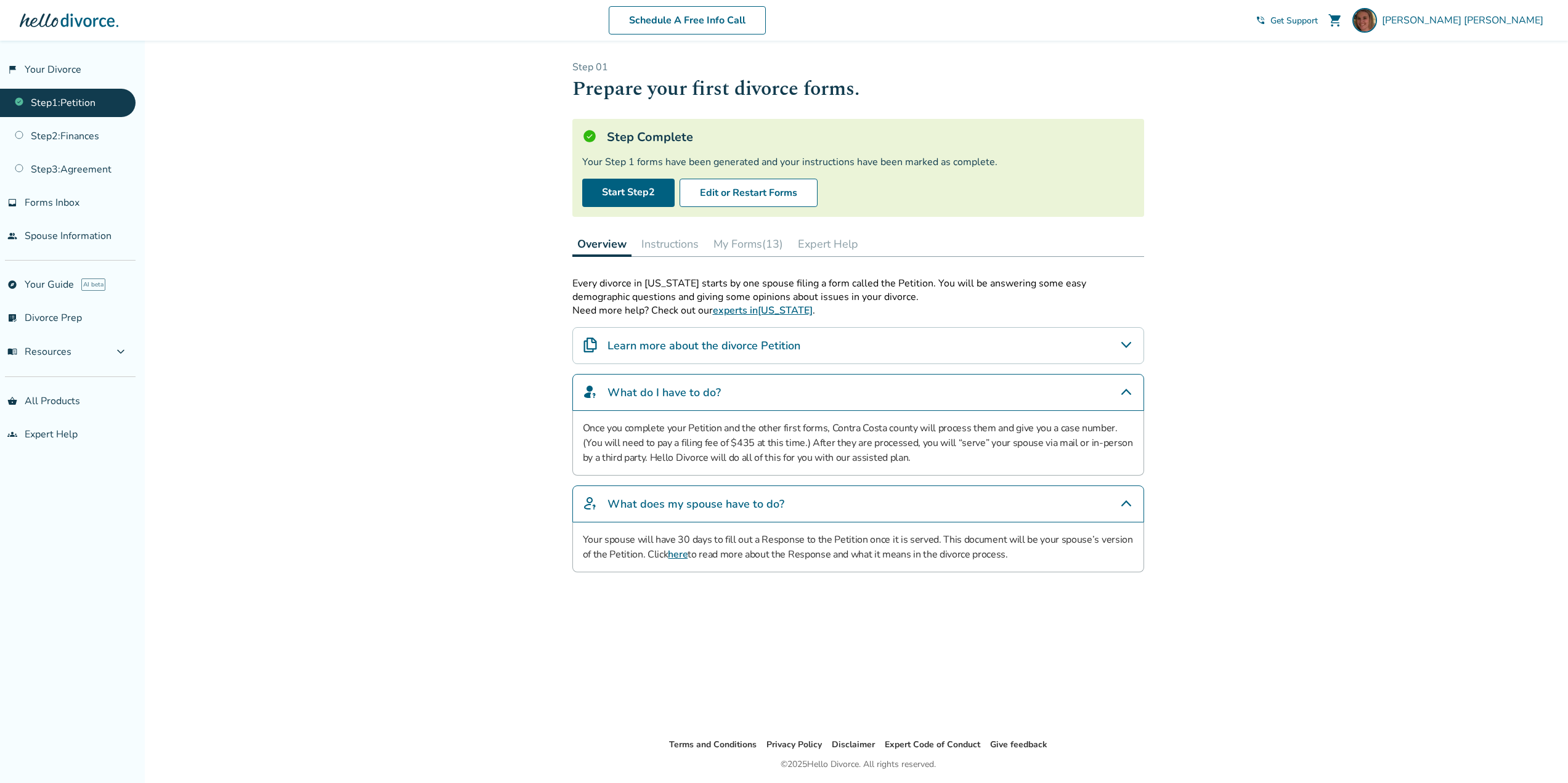
click at [39, 99] on link "Step 1 : Petition" at bounding box center [67, 103] width 135 height 29
click at [665, 241] on button "Instructions" at bounding box center [669, 244] width 67 height 25
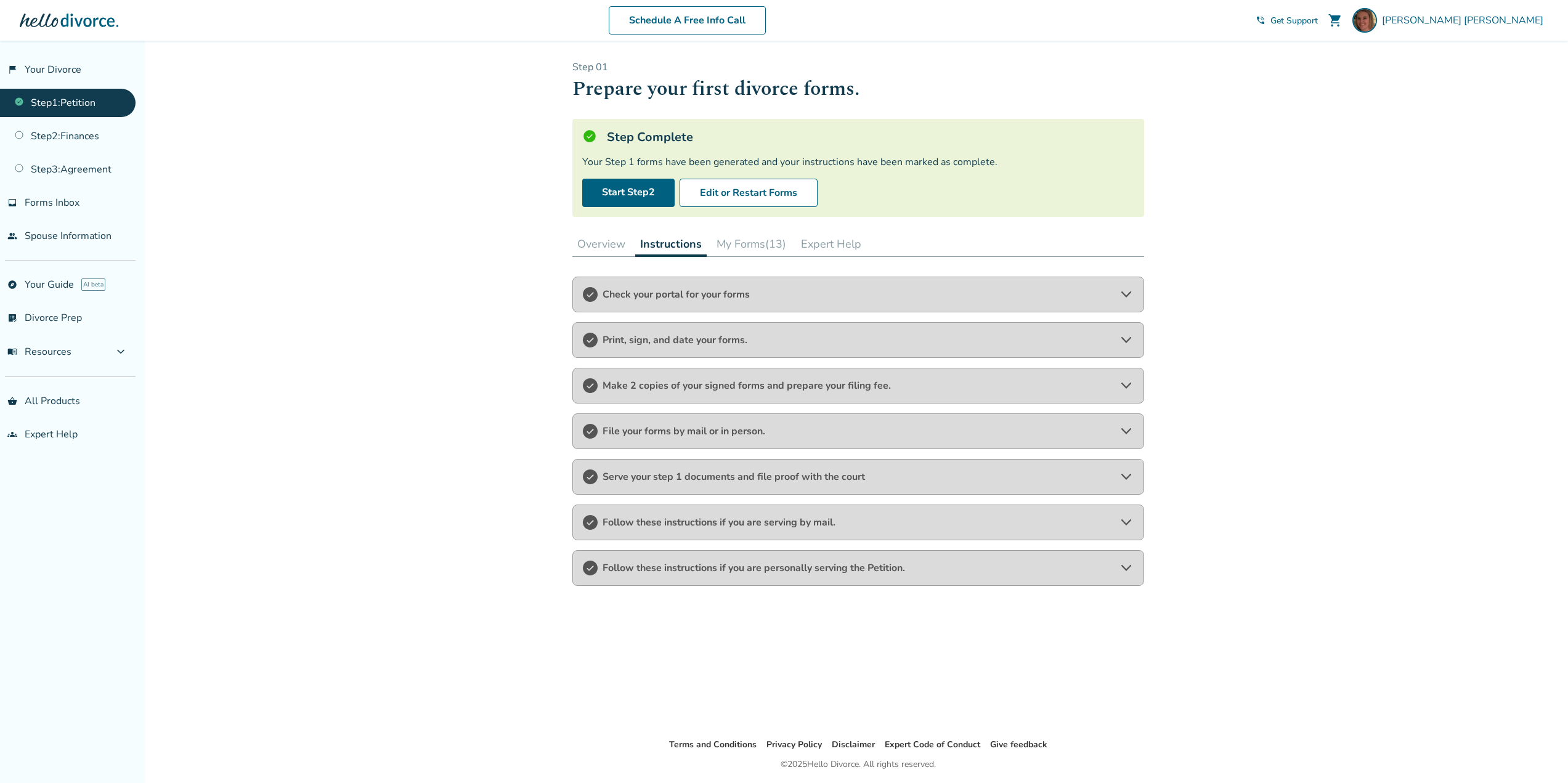
click at [845, 567] on span "Follow these instructions if you are personally serving the Petition." at bounding box center [858, 568] width 512 height 14
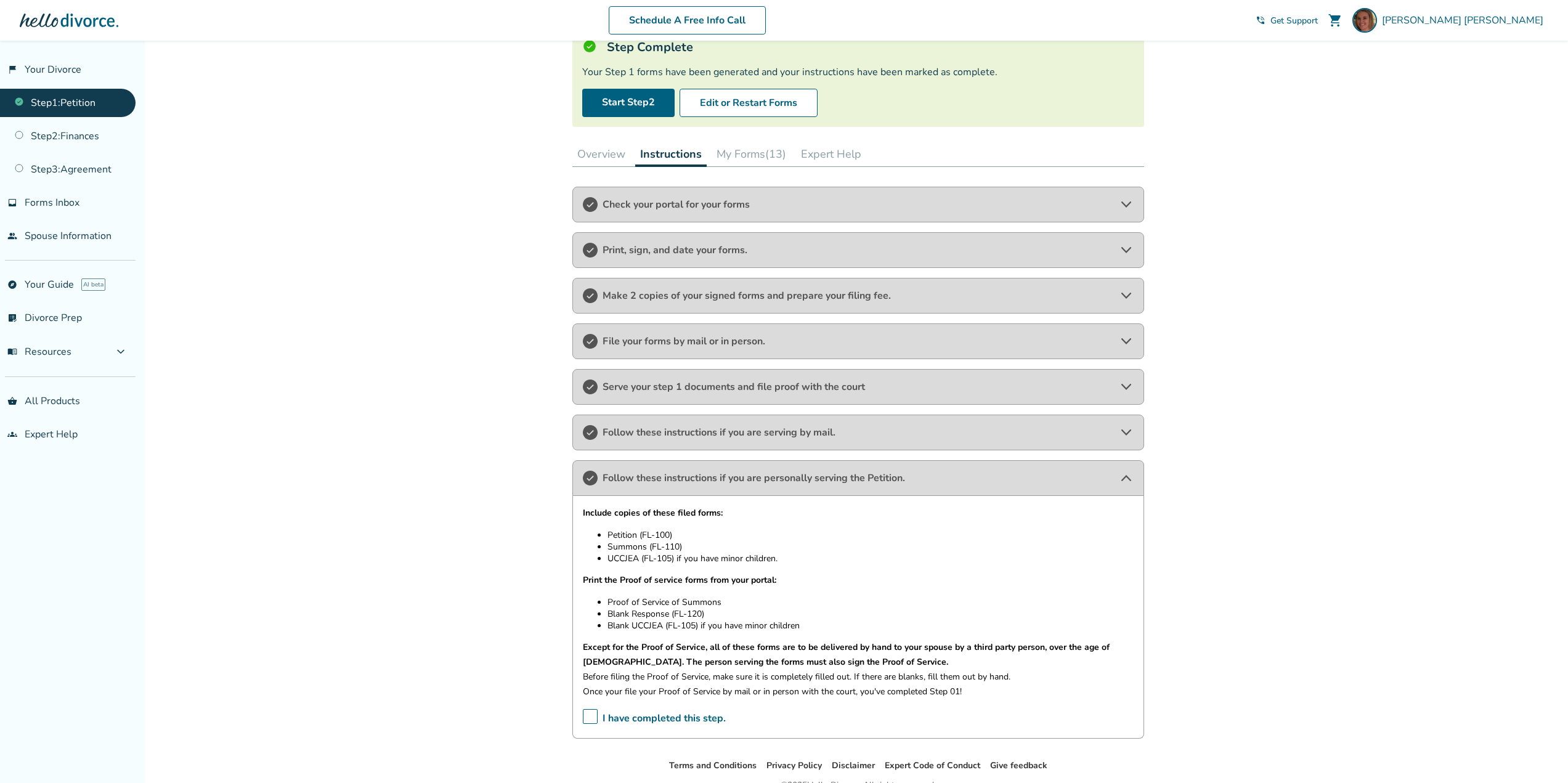
scroll to position [123, 0]
